Goal: Task Accomplishment & Management: Use online tool/utility

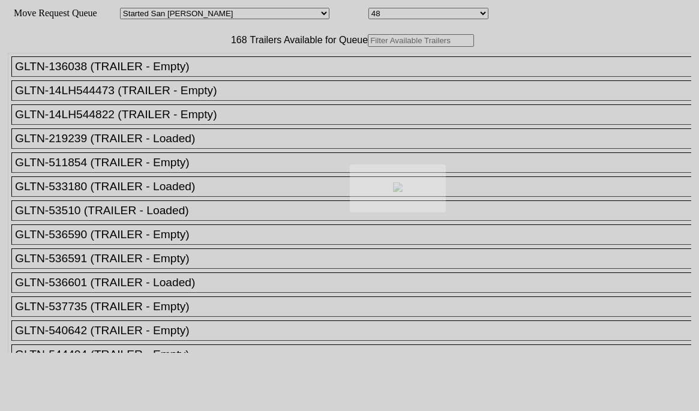
click at [193, 65] on div at bounding box center [349, 205] width 699 height 411
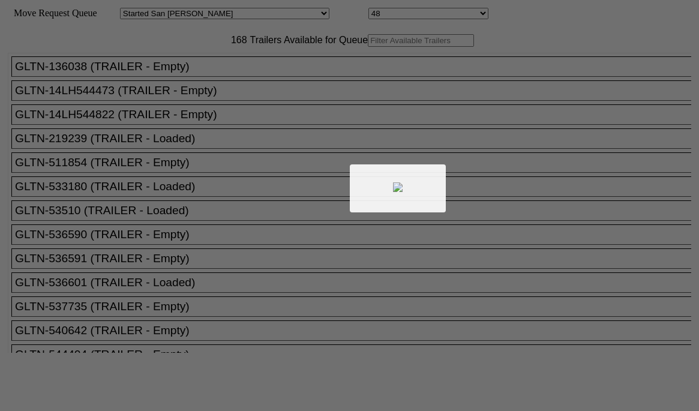
click at [204, 68] on div at bounding box center [349, 205] width 699 height 411
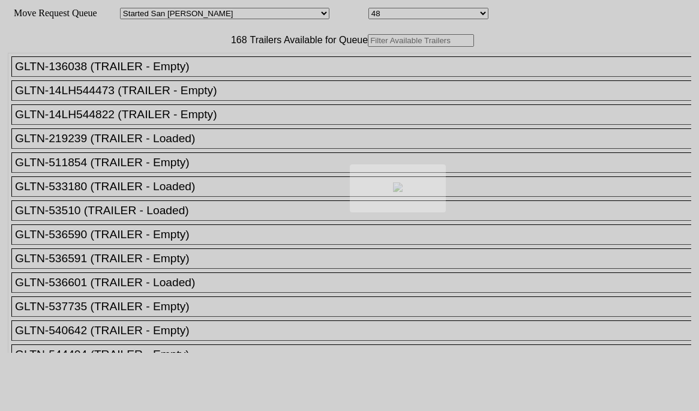
click at [204, 68] on div at bounding box center [349, 205] width 699 height 411
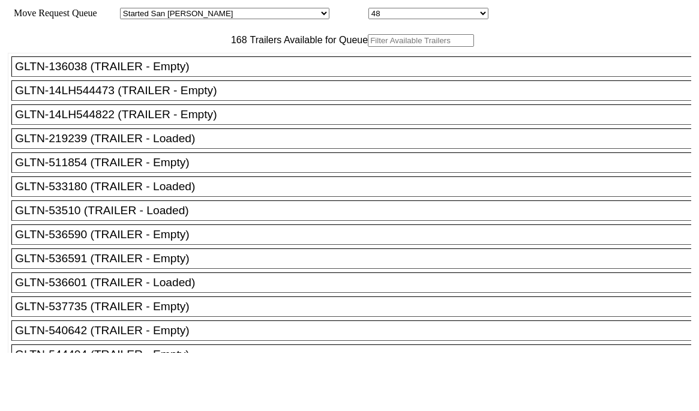
click at [368, 47] on input "text" at bounding box center [421, 40] width 106 height 13
paste input "XPOU424492"
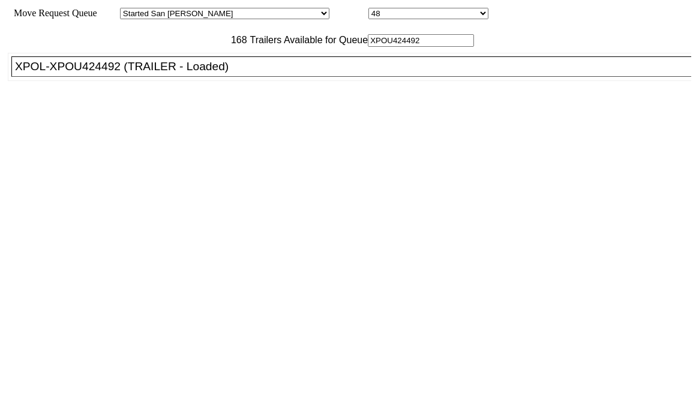
type input "XPOU424492"
click at [191, 81] on ul "GLTN-136038 (TRAILER - Empty) GLTN-14LH544473 (TRAILER - Empty) GLTN-14LH544822…" at bounding box center [350, 67] width 685 height 28
click at [198, 73] on div "XPOL-XPOU424492 (TRAILER - Loaded)" at bounding box center [357, 66] width 684 height 13
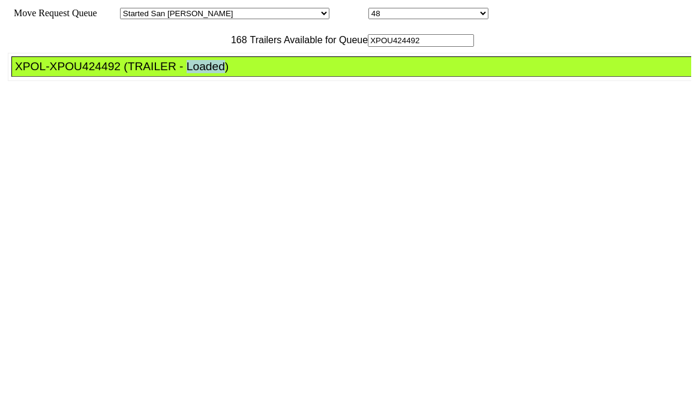
click at [198, 73] on div "XPOL-XPOU424492 (TRAILER - Loaded)" at bounding box center [357, 66] width 684 height 13
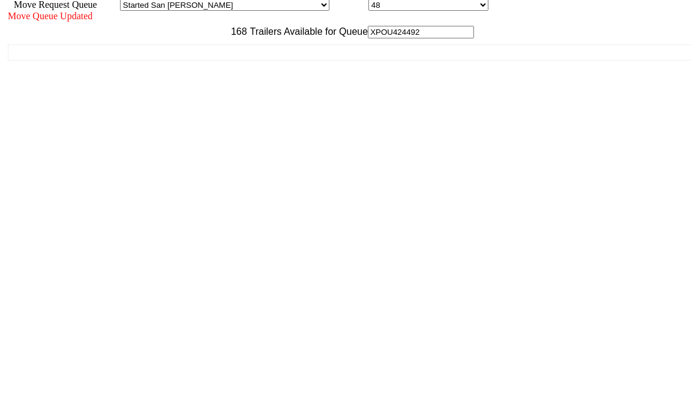
scroll to position [11, 0]
